Goal: Task Accomplishment & Management: Manage account settings

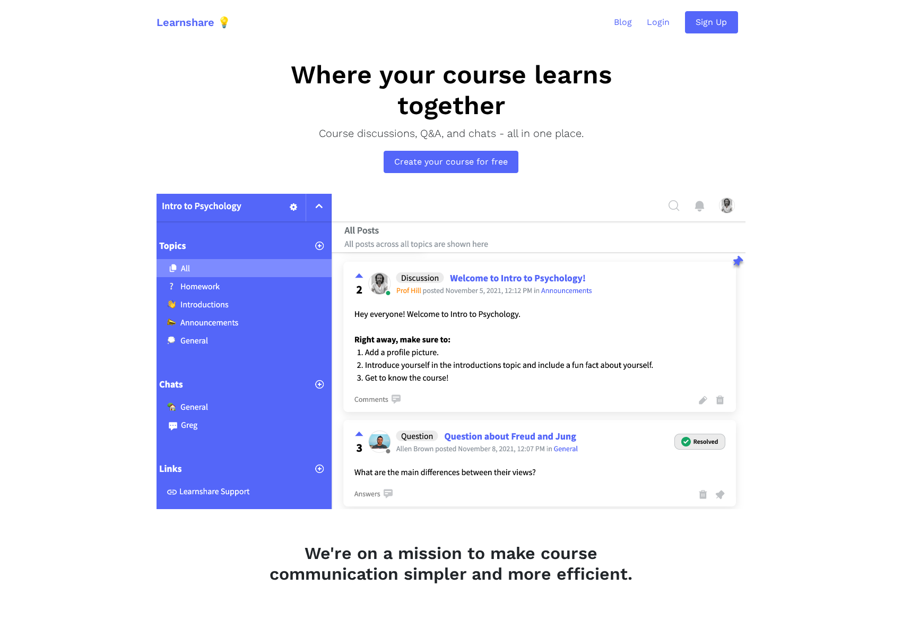
click at [664, 25] on link "Login" at bounding box center [659, 21] width 38 height 27
click at [657, 21] on link "Login" at bounding box center [659, 21] width 38 height 27
click at [658, 20] on link "Login" at bounding box center [659, 21] width 38 height 27
click at [193, 21] on link "Learnshare 💡" at bounding box center [194, 22] width 74 height 29
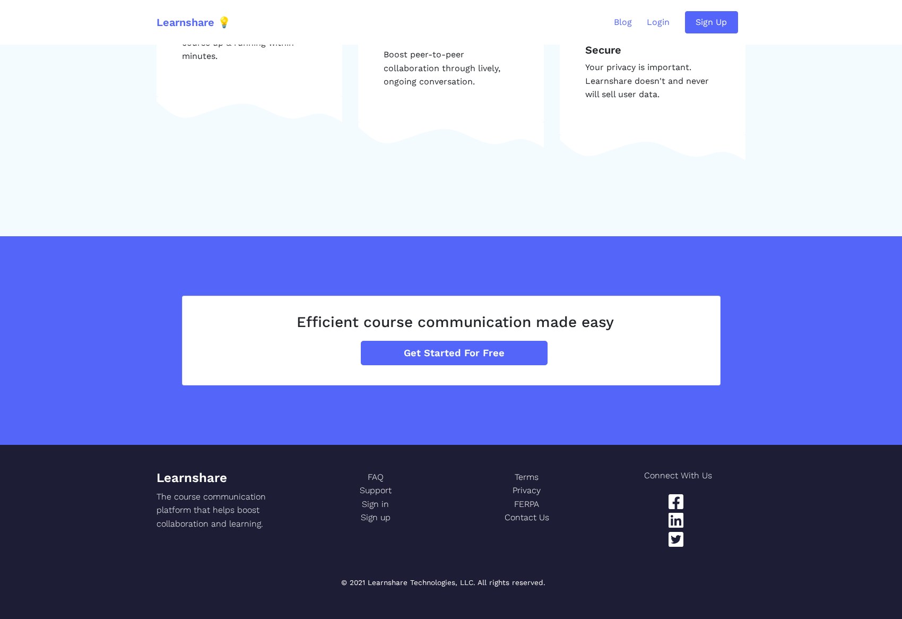
scroll to position [1496, 0]
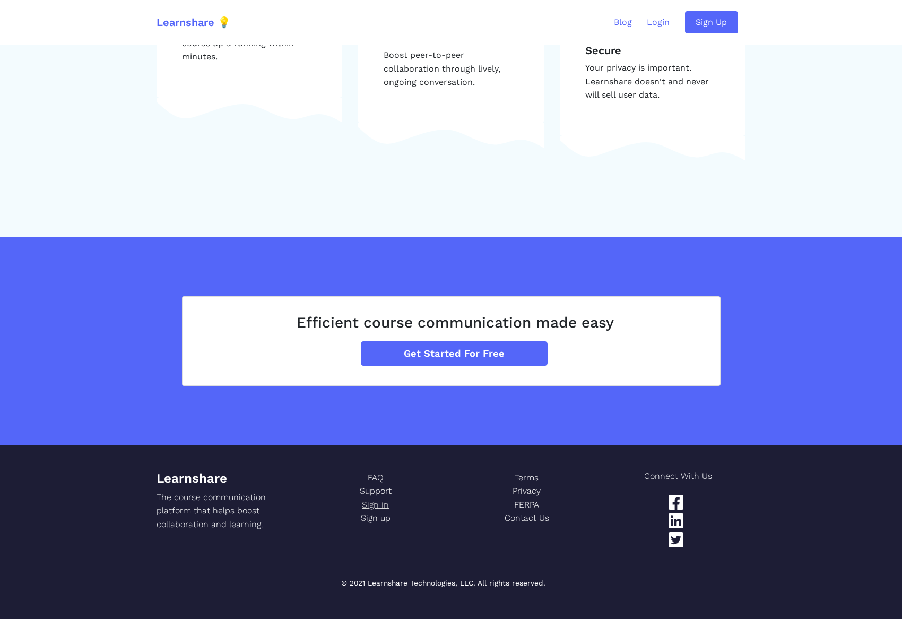
click at [384, 500] on link "Sign in" at bounding box center [375, 505] width 135 height 14
